Goal: Manage account settings: Manage account settings

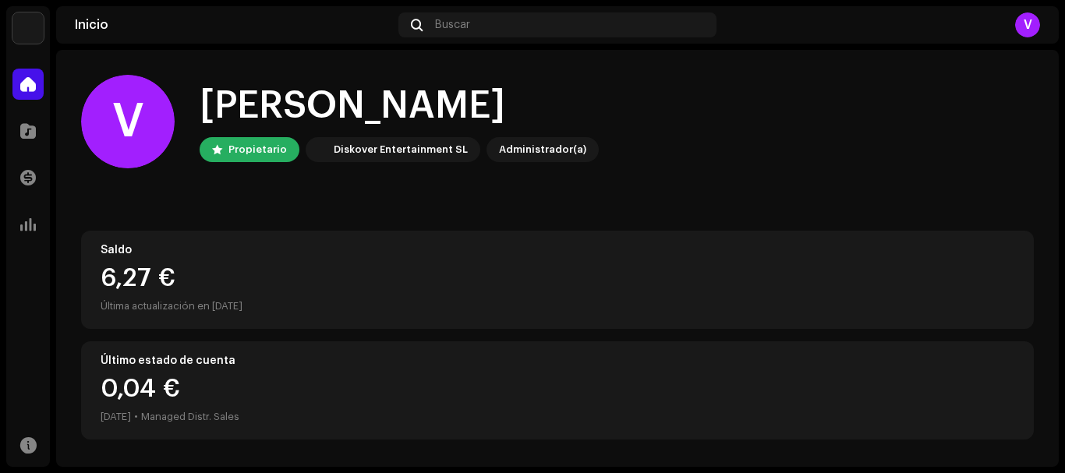
click at [1033, 31] on div "V" at bounding box center [1027, 24] width 25 height 25
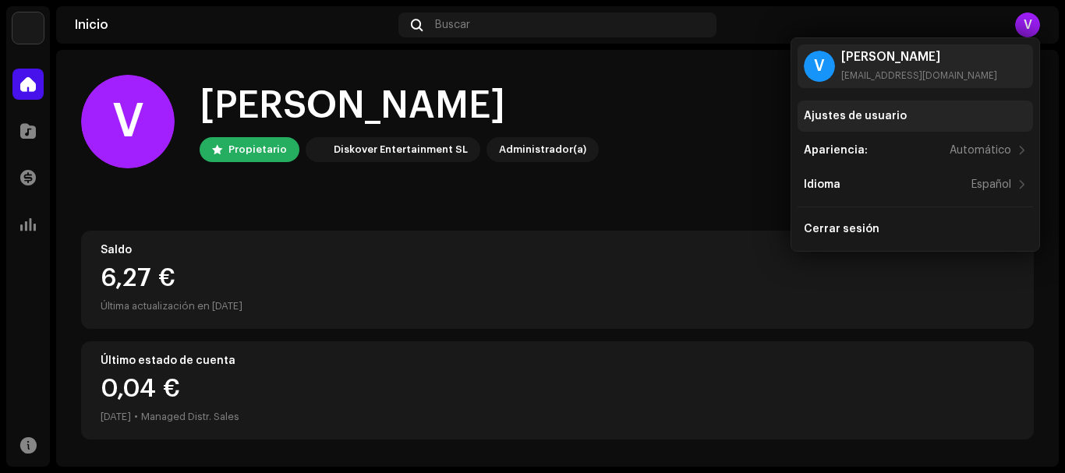
click at [859, 116] on div "Ajustes de usuario" at bounding box center [855, 116] width 103 height 12
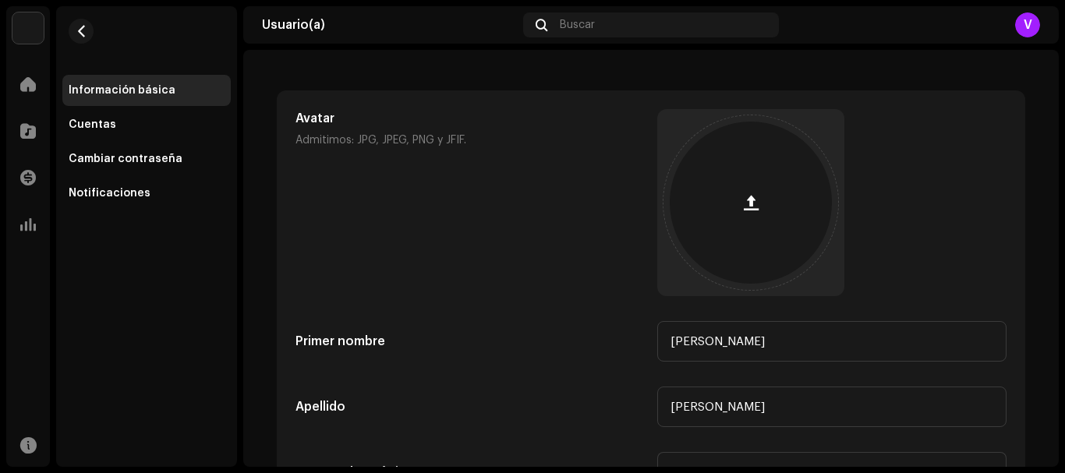
scroll to position [78, 0]
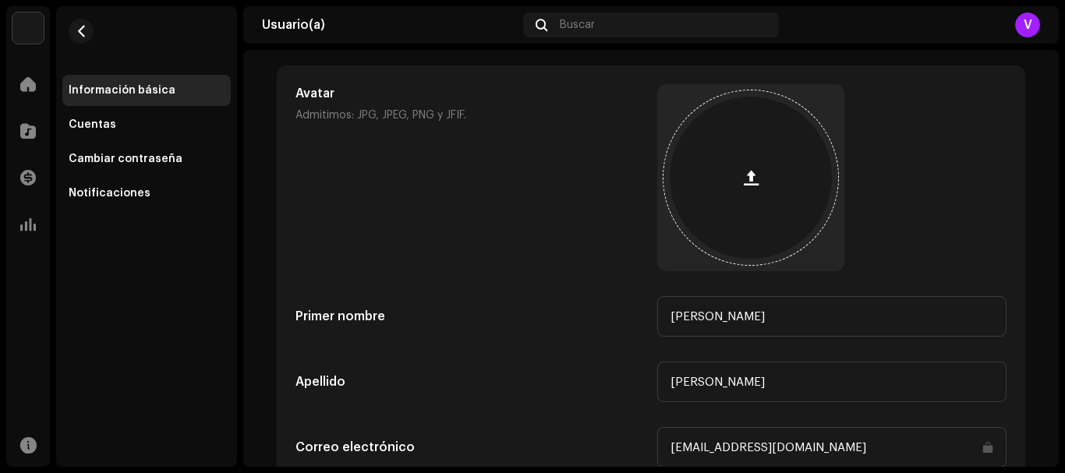
click at [729, 165] on div at bounding box center [751, 178] width 162 height 162
click at [737, 206] on div at bounding box center [751, 178] width 162 height 162
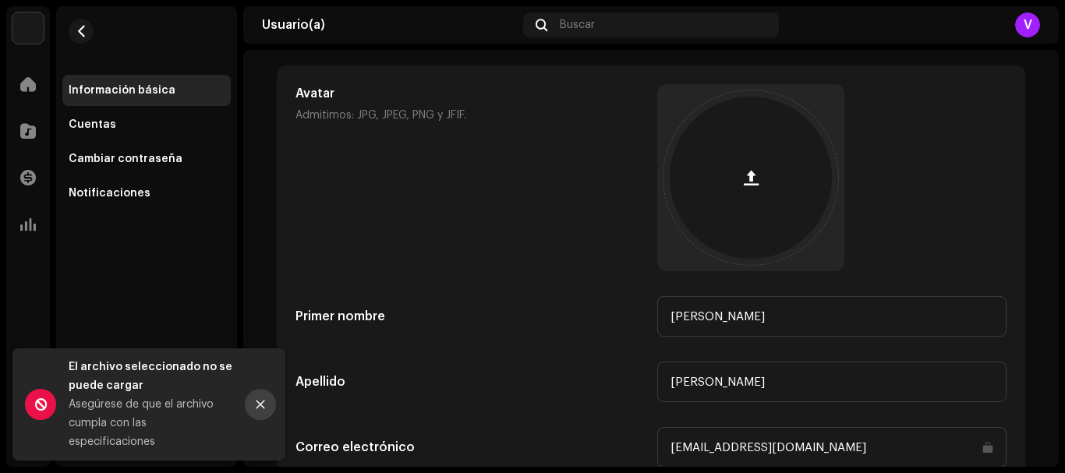
click at [259, 404] on icon "Close" at bounding box center [260, 405] width 9 height 9
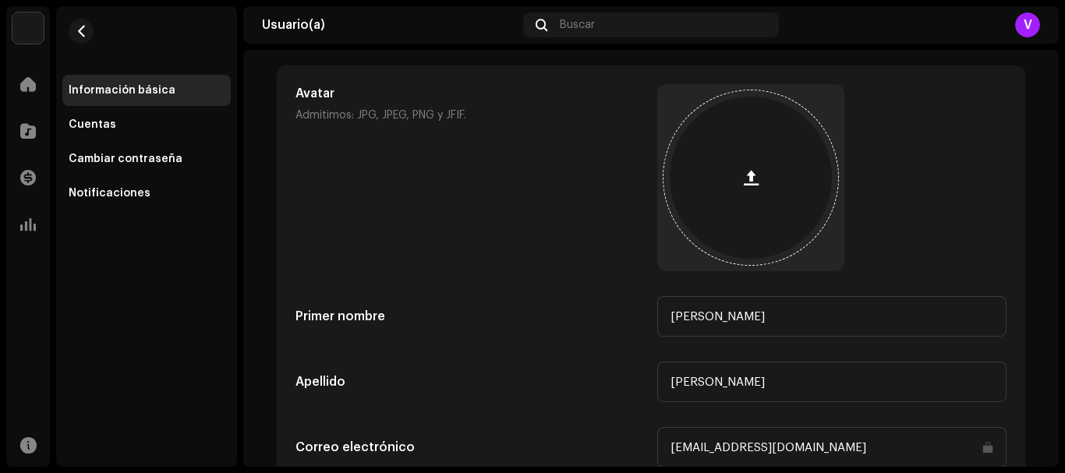
click at [795, 171] on div at bounding box center [751, 178] width 162 height 162
click at [792, 181] on div at bounding box center [751, 178] width 162 height 162
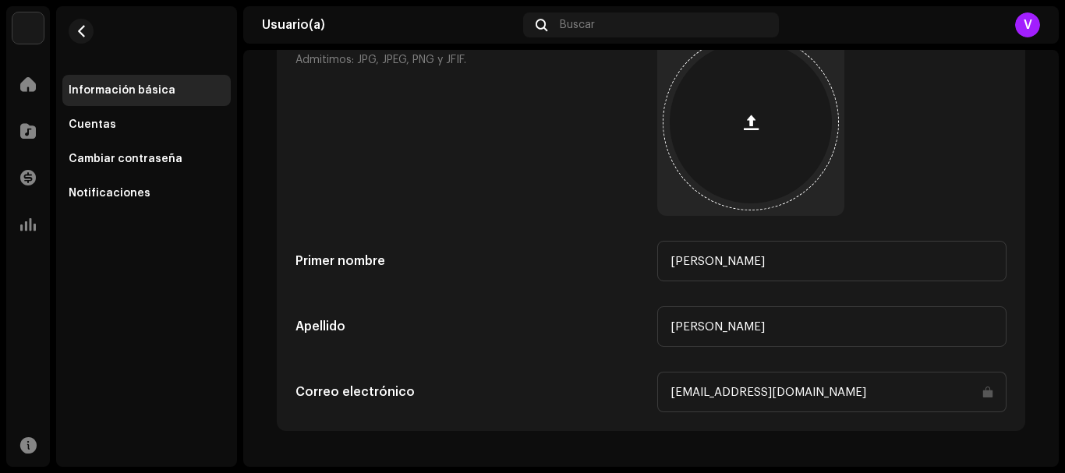
scroll to position [0, 0]
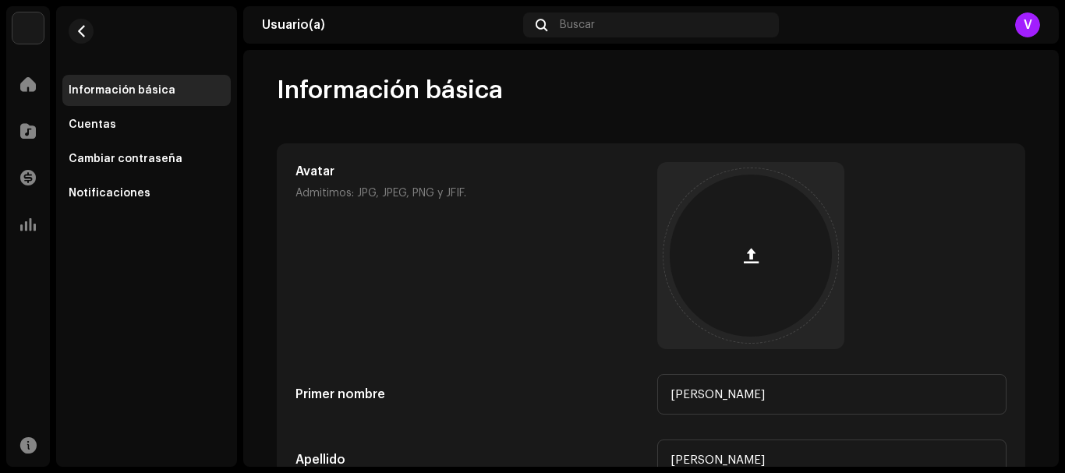
click at [1030, 30] on div "V" at bounding box center [1027, 24] width 25 height 25
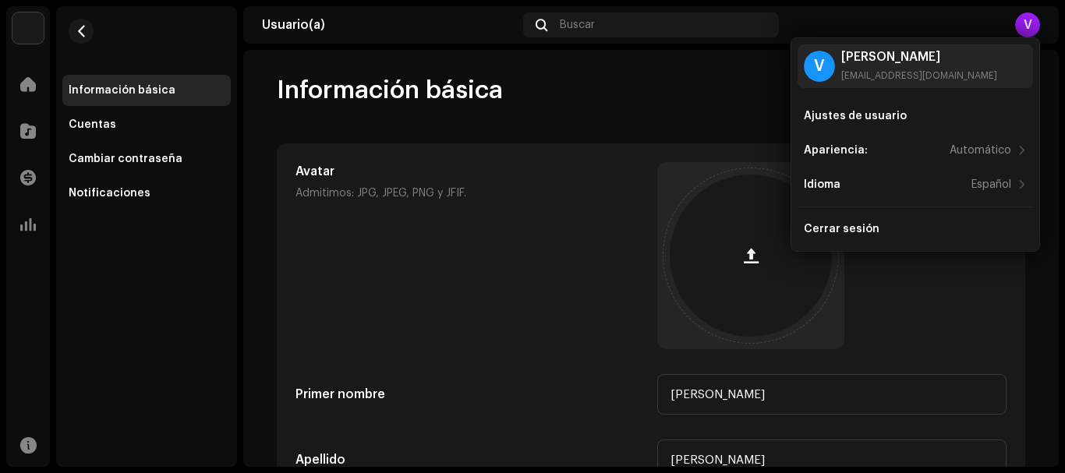
click at [589, 205] on re-m-form-label "Avatar Admitimos: JPG, JPEG, PNG y JFIF." at bounding box center [469, 255] width 349 height 187
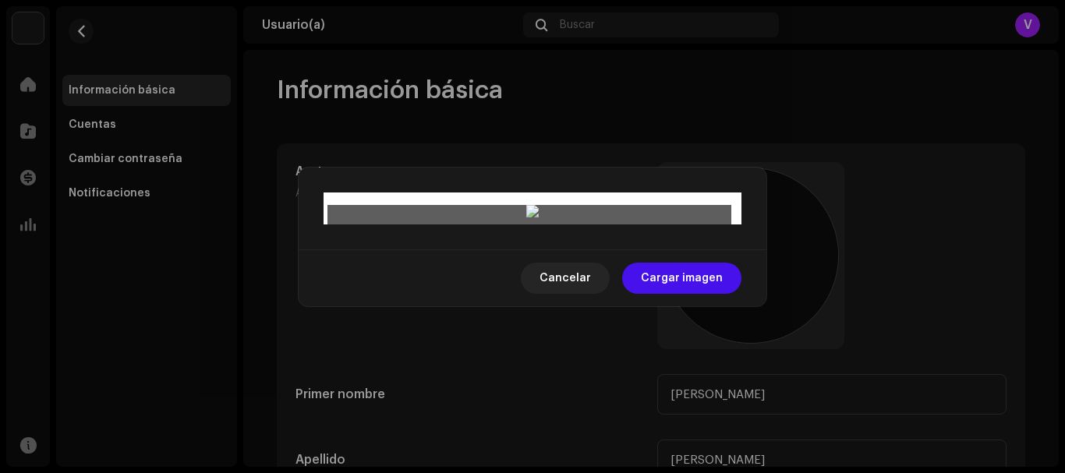
scroll to position [312, 0]
drag, startPoint x: 577, startPoint y: 225, endPoint x: 582, endPoint y: 281, distance: 55.5
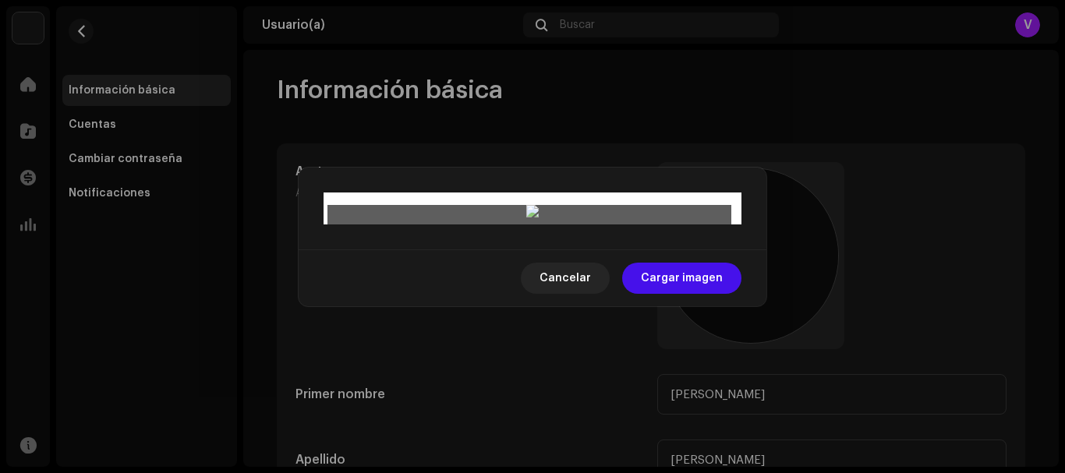
scroll to position [312, 0]
click at [684, 294] on span "Cargar imagen" at bounding box center [682, 278] width 82 height 31
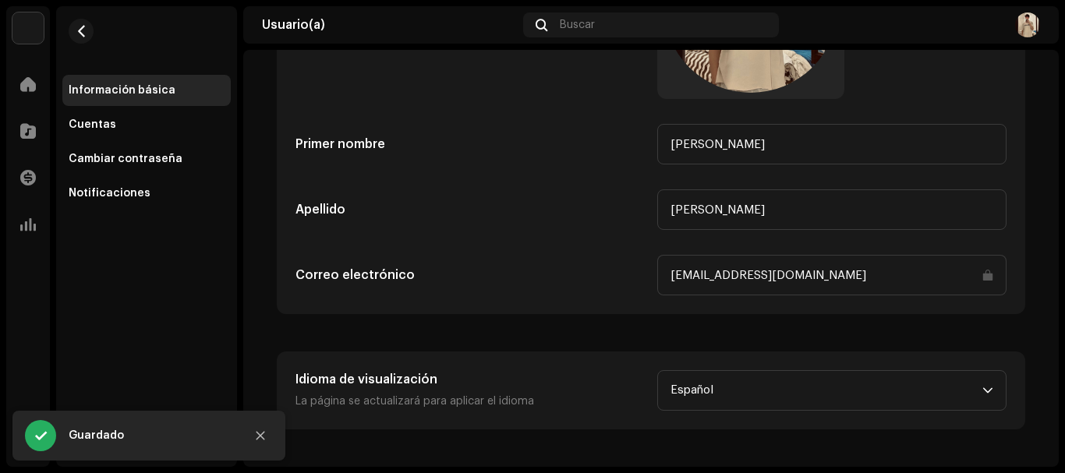
scroll to position [0, 0]
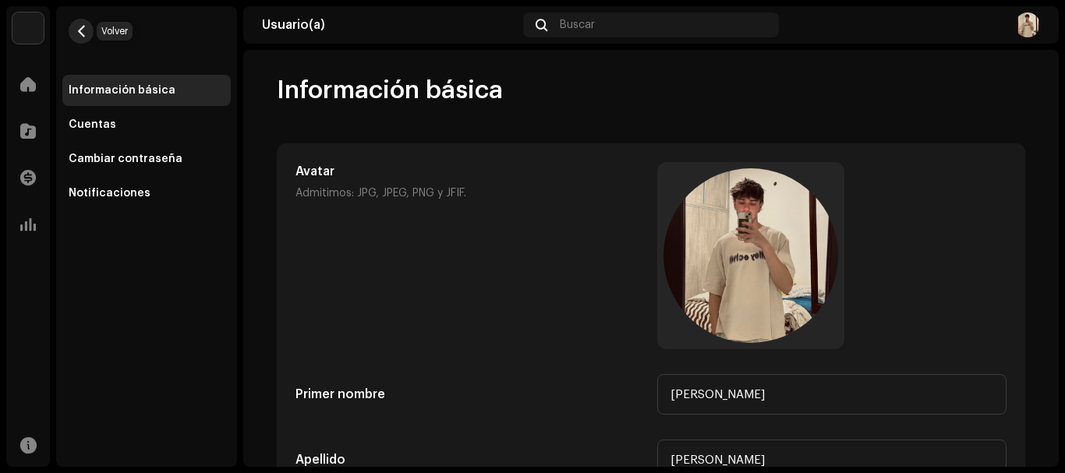
click at [85, 31] on span "button" at bounding box center [82, 31] width 12 height 12
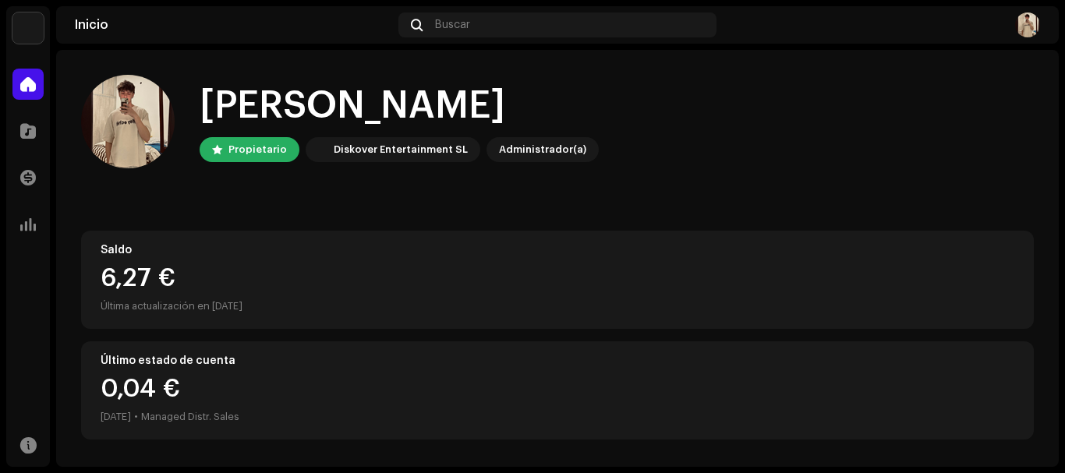
click at [1028, 21] on img at bounding box center [1027, 24] width 25 height 25
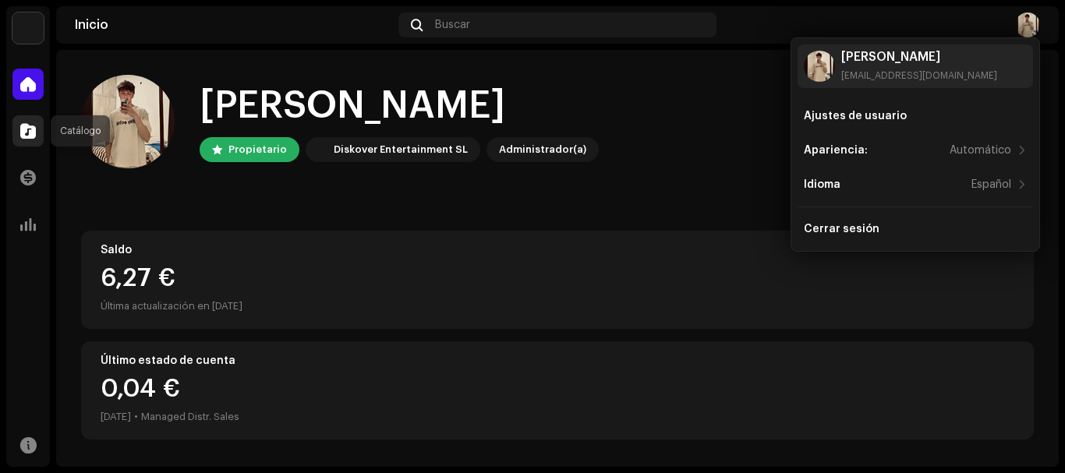
click at [27, 134] on span at bounding box center [28, 131] width 16 height 12
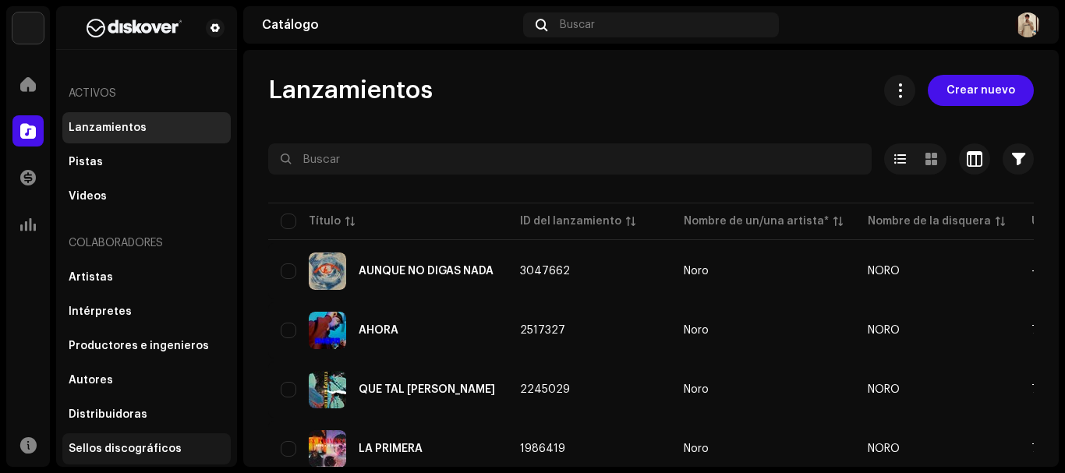
click at [160, 440] on div "Sellos discográficos" at bounding box center [146, 448] width 168 height 31
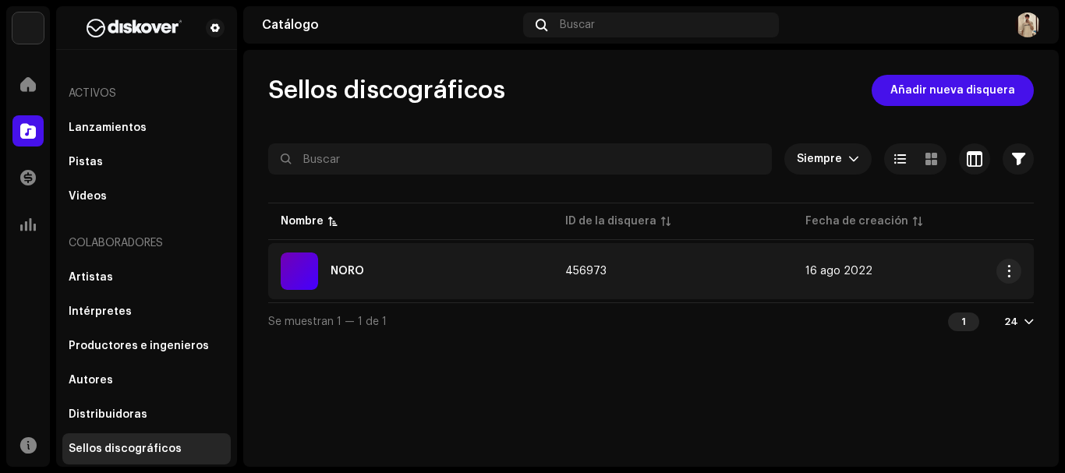
click at [663, 267] on td "456973" at bounding box center [673, 271] width 241 height 56
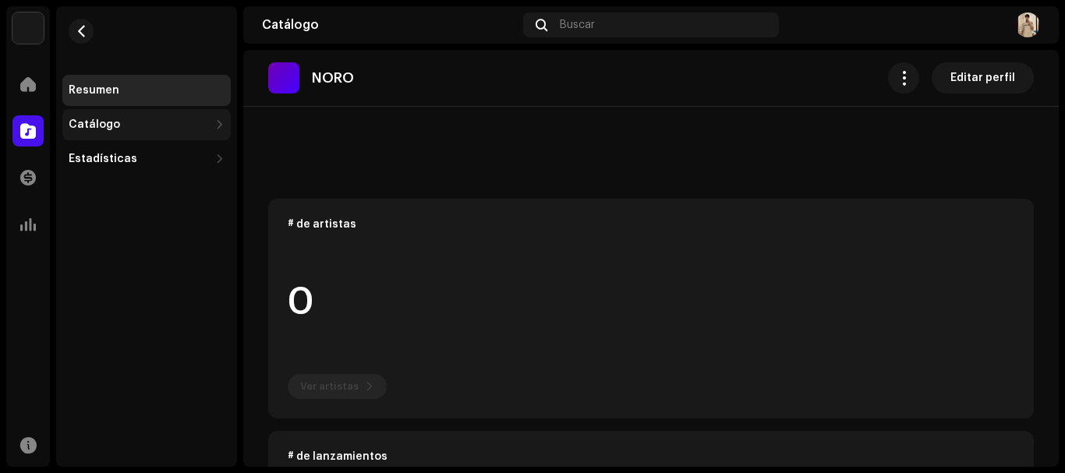
scroll to position [1, 0]
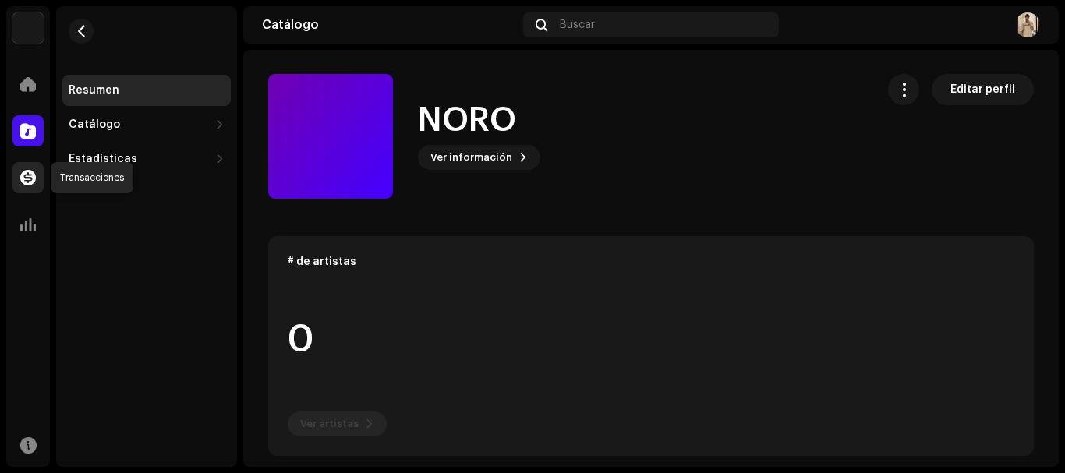
click at [27, 171] on span at bounding box center [28, 177] width 16 height 12
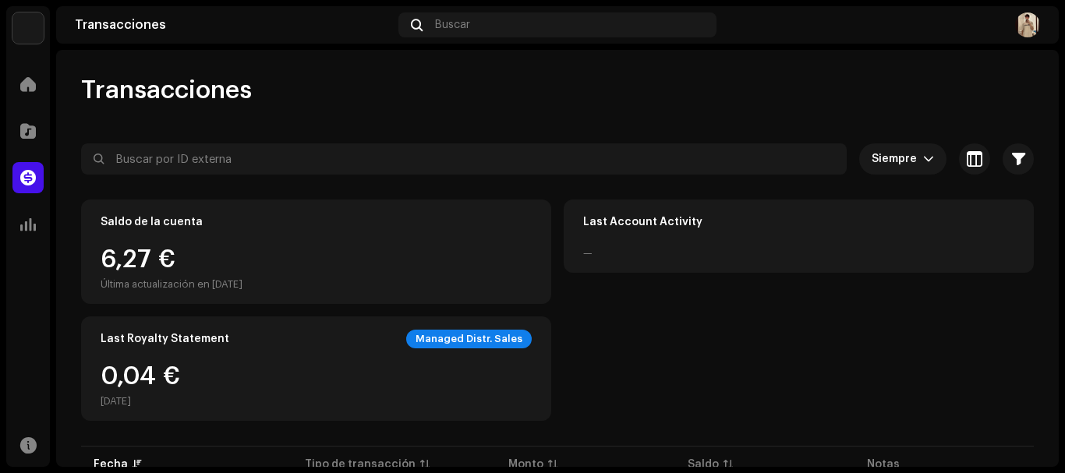
click at [143, 246] on div "Saldo de la cuenta 6,27 € Última actualización en [DATE]" at bounding box center [316, 252] width 470 height 104
click at [190, 231] on div "Saldo de la cuenta" at bounding box center [316, 222] width 431 height 19
click at [882, 150] on span "Siempre" at bounding box center [897, 158] width 51 height 31
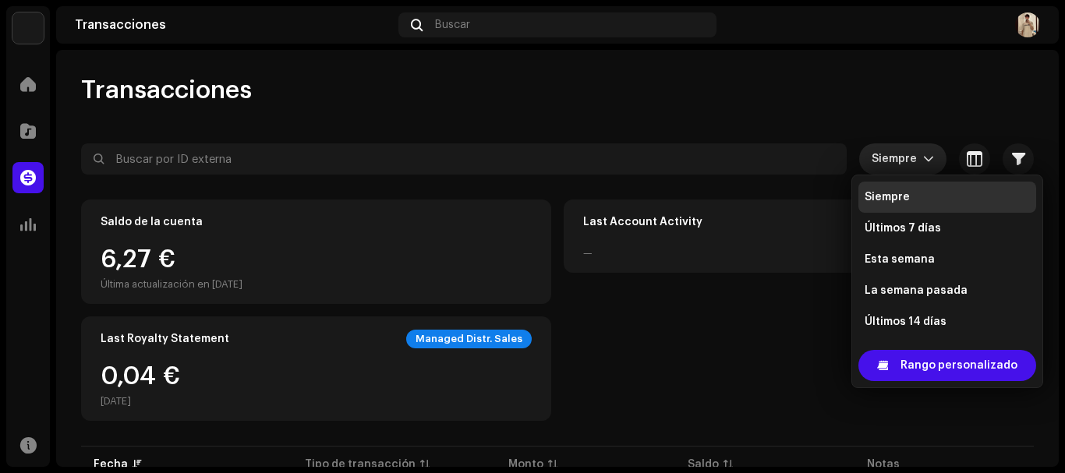
click at [882, 150] on span "Siempre" at bounding box center [897, 158] width 51 height 31
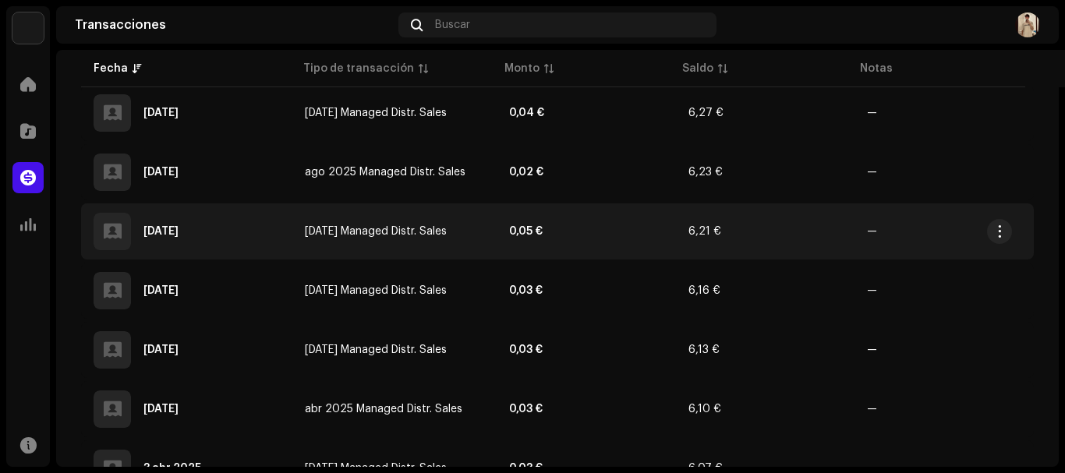
scroll to position [546, 0]
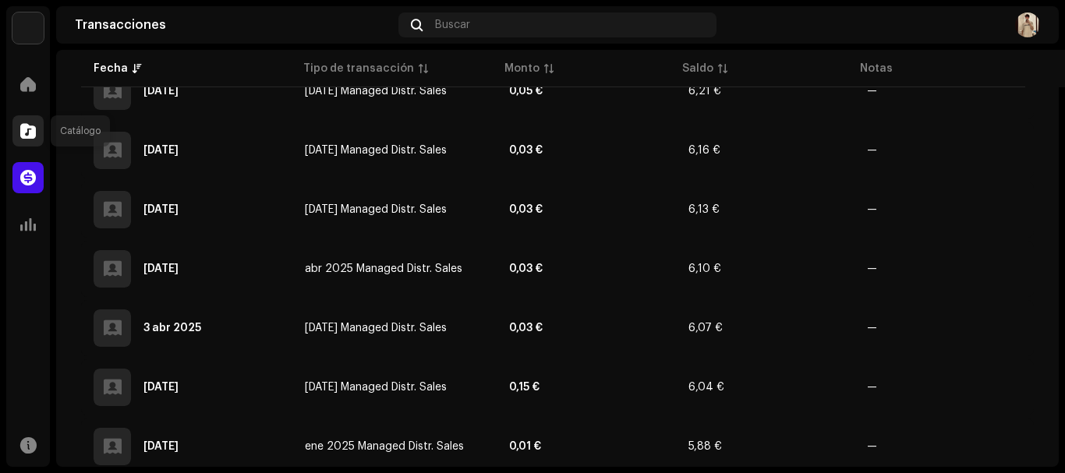
click at [31, 136] on span at bounding box center [28, 131] width 16 height 12
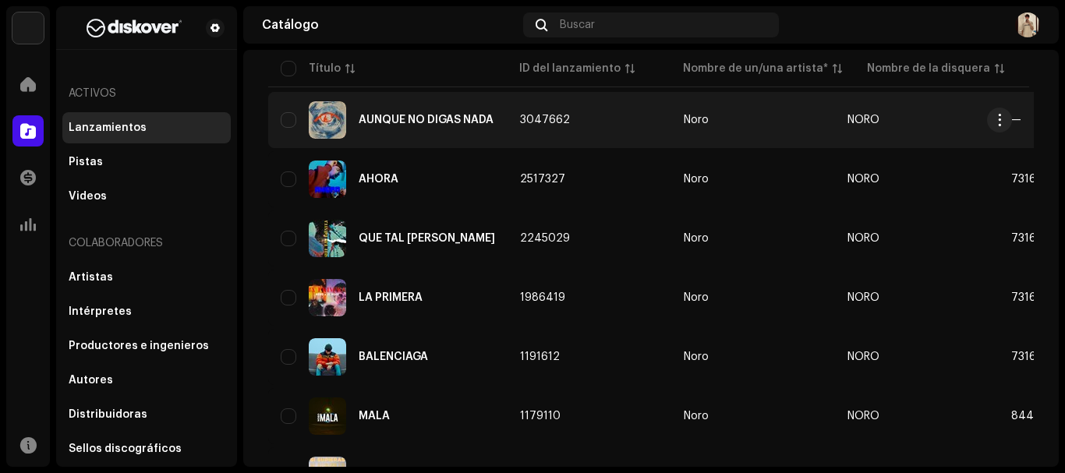
scroll to position [156, 0]
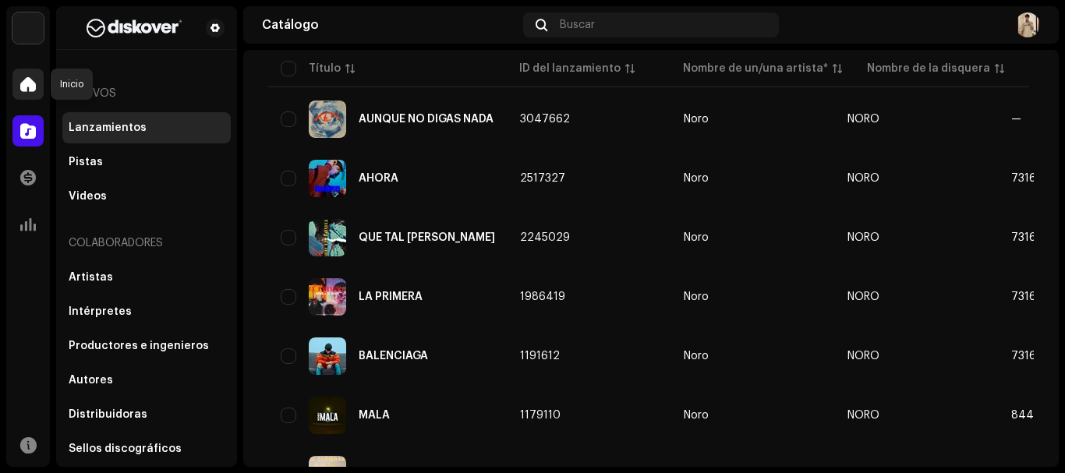
click at [28, 87] on span at bounding box center [28, 84] width 16 height 12
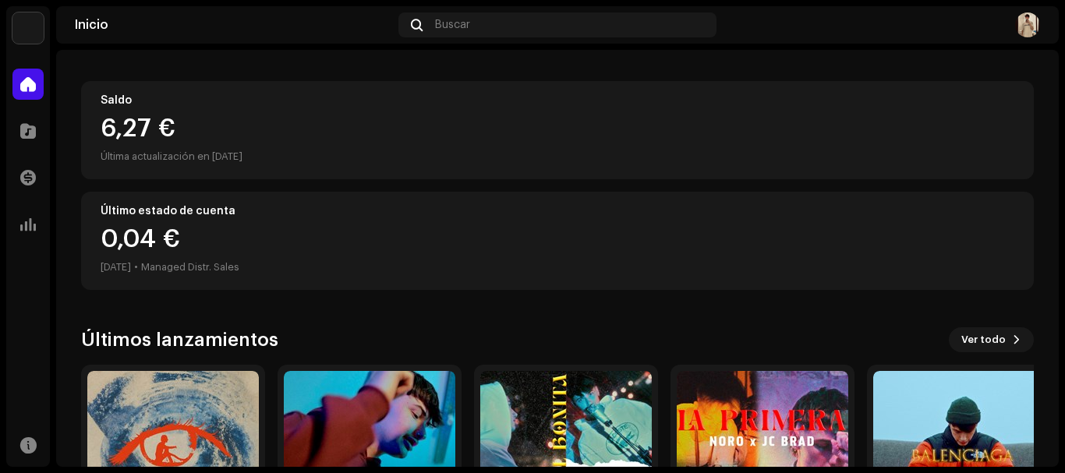
scroll to position [297, 0]
